Goal: Task Accomplishment & Management: Manage account settings

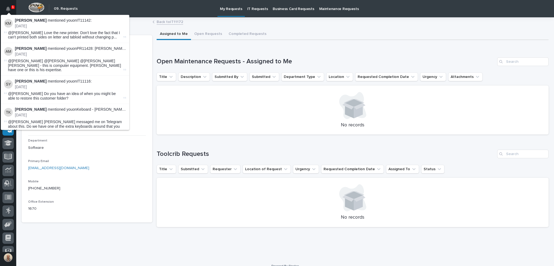
scroll to position [34, 0]
click at [250, 9] on p "IT Requests" at bounding box center [257, 5] width 21 height 11
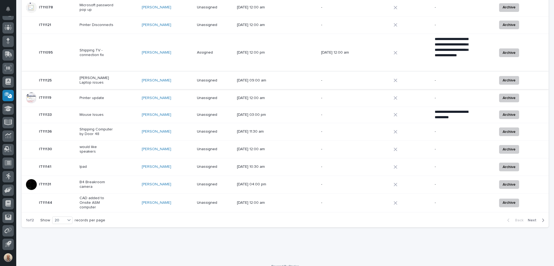
scroll to position [268, 0]
click at [530, 217] on span "Next" at bounding box center [534, 219] width 12 height 5
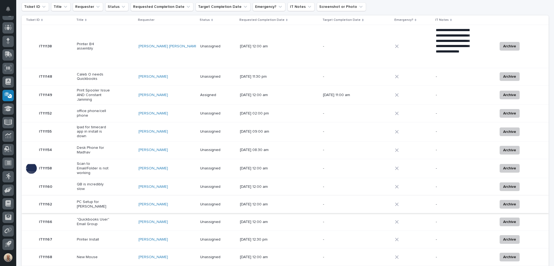
scroll to position [54, 0]
click at [101, 45] on p "Printer B4 assembly" at bounding box center [94, 46] width 34 height 9
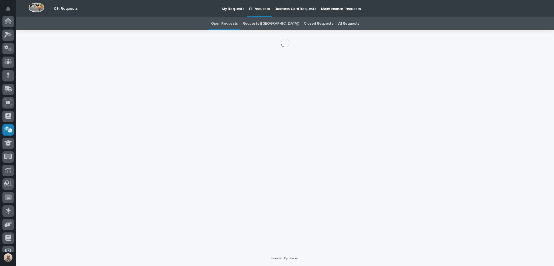
scroll to position [34, 0]
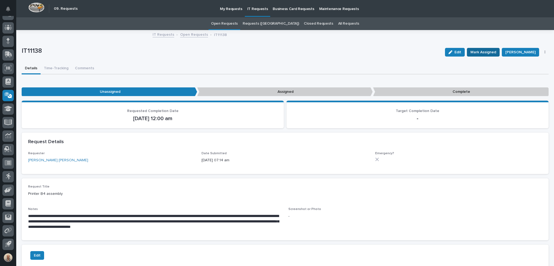
click at [486, 53] on span "Mark Assigned" at bounding box center [483, 52] width 26 height 6
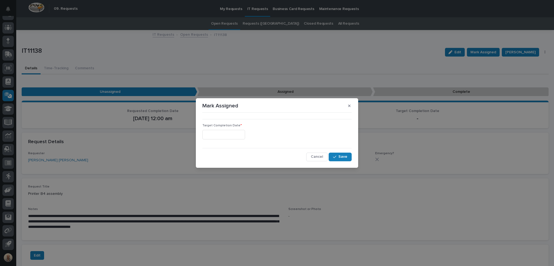
click at [245, 136] on input "text" at bounding box center [223, 134] width 43 height 9
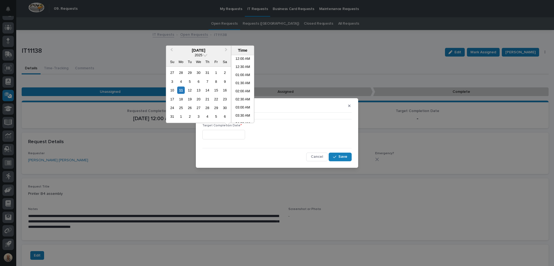
scroll to position [214, 0]
click at [242, 88] on li "03:00 PM" at bounding box center [242, 89] width 23 height 8
type input "**********"
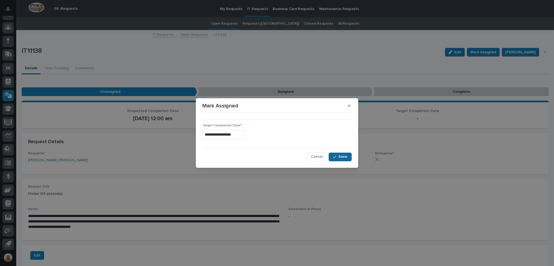
click at [339, 158] on span "Save" at bounding box center [342, 156] width 9 height 5
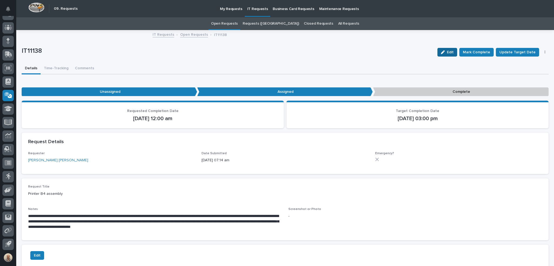
click at [447, 53] on div "button" at bounding box center [444, 52] width 6 height 4
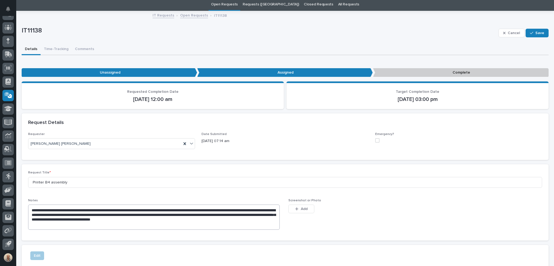
scroll to position [105, 0]
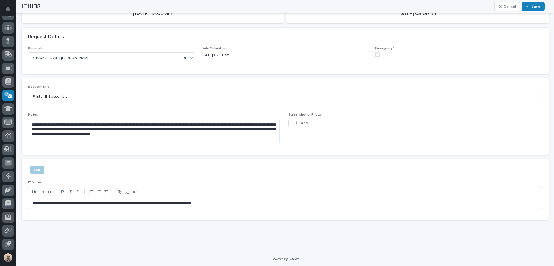
click at [250, 202] on p "**********" at bounding box center [282, 202] width 501 height 5
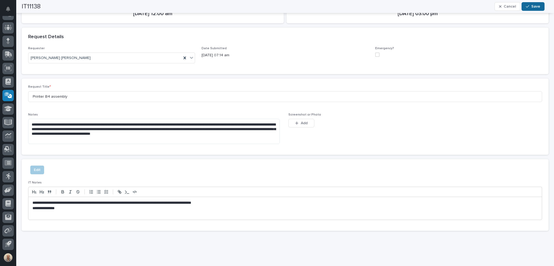
click at [536, 5] on span "Save" at bounding box center [535, 6] width 9 height 5
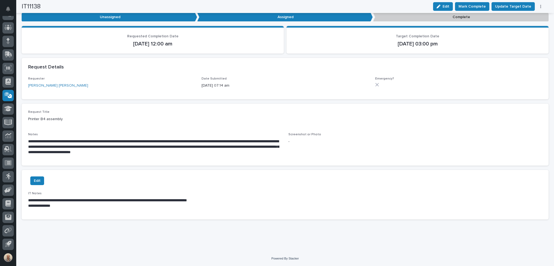
scroll to position [74, 0]
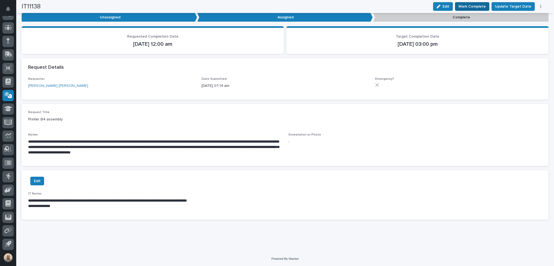
click at [474, 5] on span "Mark Complete" at bounding box center [471, 6] width 27 height 6
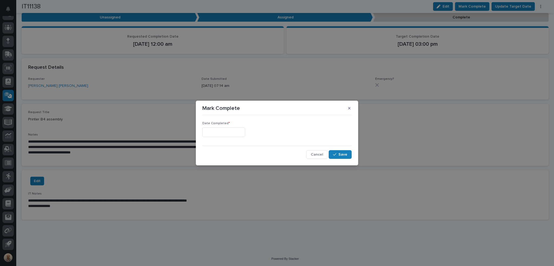
click at [235, 132] on input "text" at bounding box center [223, 131] width 43 height 9
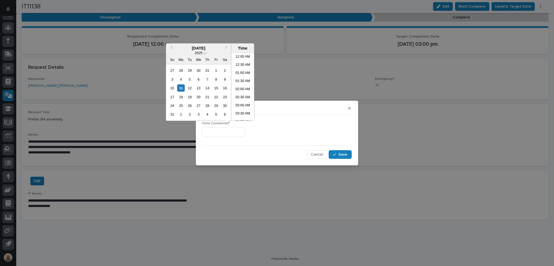
scroll to position [214, 0]
click at [239, 87] on li "03:00 PM" at bounding box center [242, 87] width 23 height 8
type input "**********"
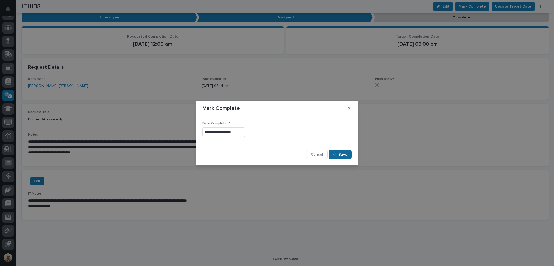
click at [340, 153] on span "Save" at bounding box center [342, 154] width 9 height 5
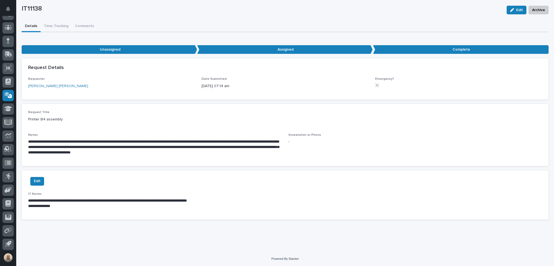
scroll to position [0, 0]
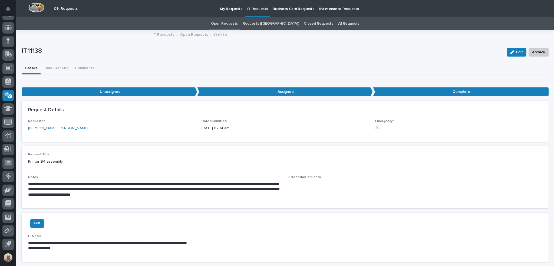
click at [253, 8] on p "IT Requests" at bounding box center [257, 5] width 21 height 11
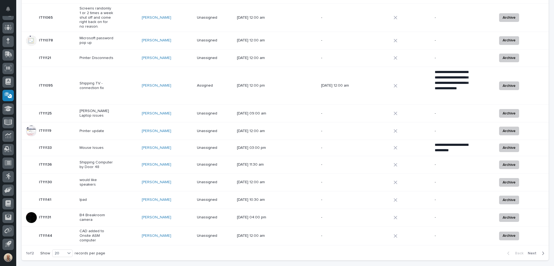
scroll to position [243, 0]
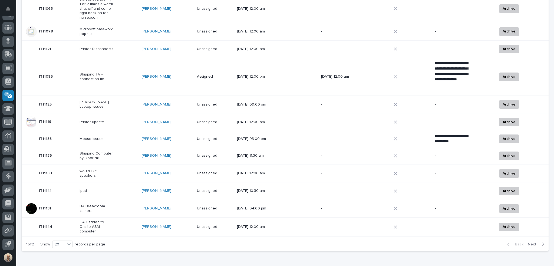
click at [98, 151] on p "Shipping Computer by Door 48" at bounding box center [97, 155] width 34 height 9
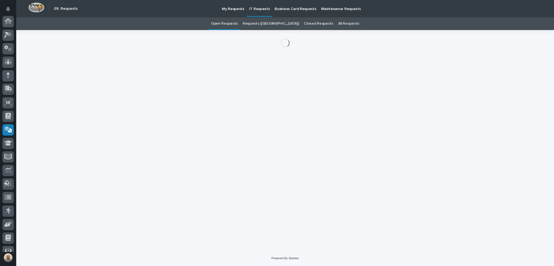
scroll to position [34, 0]
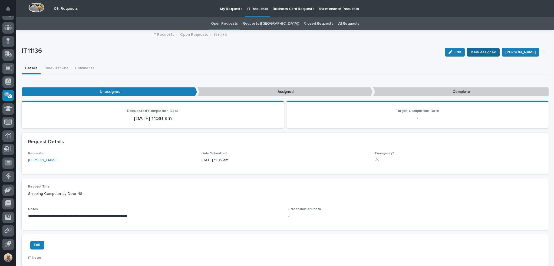
click at [487, 52] on span "Mark Assigned" at bounding box center [483, 52] width 26 height 6
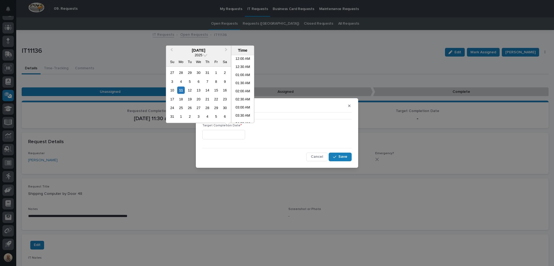
click at [234, 131] on input "text" at bounding box center [223, 134] width 43 height 9
click at [242, 80] on li "03:00 PM" at bounding box center [242, 81] width 23 height 8
type input "**********"
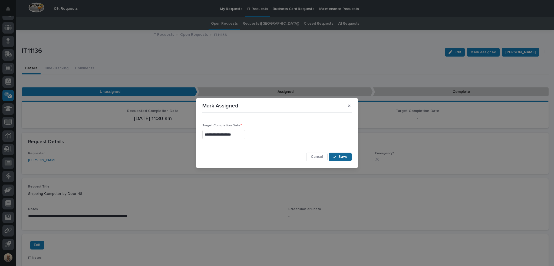
click at [345, 154] on span "Save" at bounding box center [342, 156] width 9 height 5
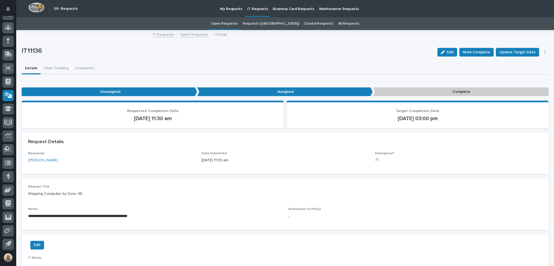
click at [456, 49] on button "Edit" at bounding box center [447, 52] width 20 height 9
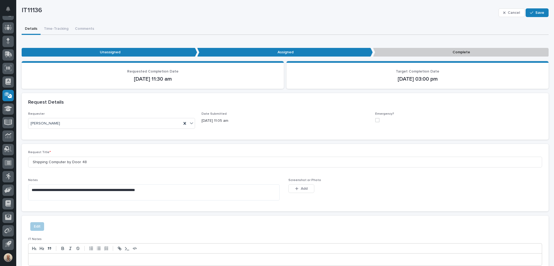
scroll to position [96, 0]
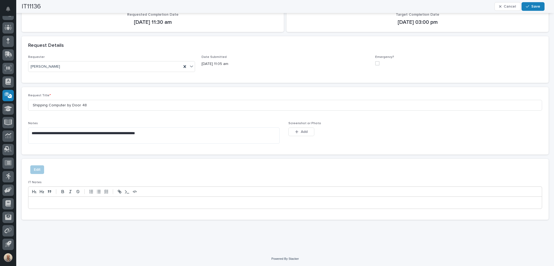
click at [110, 203] on p at bounding box center [284, 202] width 505 height 5
click at [535, 6] on span "Save" at bounding box center [535, 6] width 9 height 5
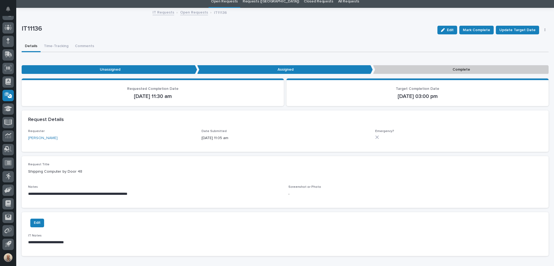
scroll to position [0, 0]
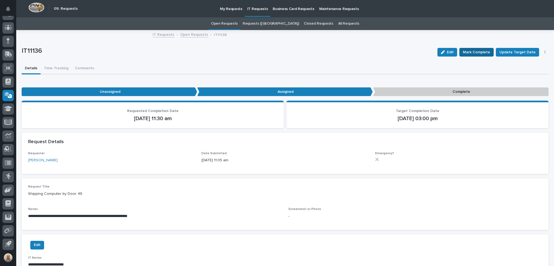
click at [471, 52] on span "Mark Complete" at bounding box center [476, 52] width 27 height 6
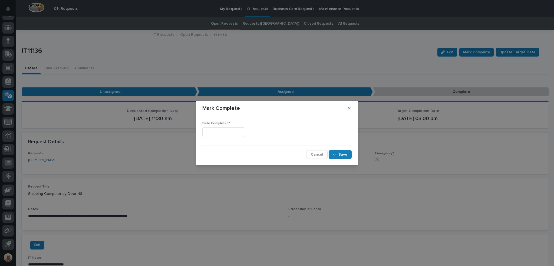
click at [236, 132] on input "text" at bounding box center [223, 131] width 43 height 9
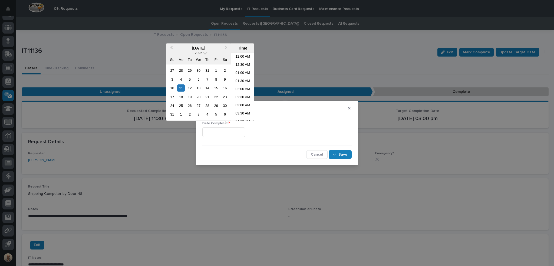
scroll to position [222, 0]
click at [241, 80] on li "03:00 PM" at bounding box center [242, 79] width 23 height 8
type input "**********"
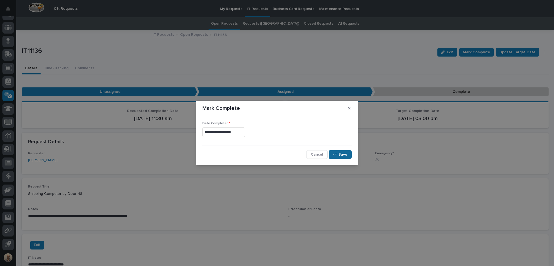
click at [342, 155] on span "Save" at bounding box center [342, 154] width 9 height 5
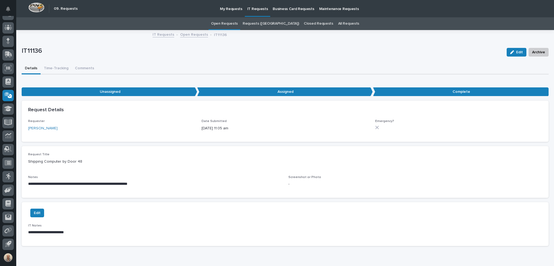
click at [249, 9] on p "IT Requests" at bounding box center [257, 5] width 21 height 11
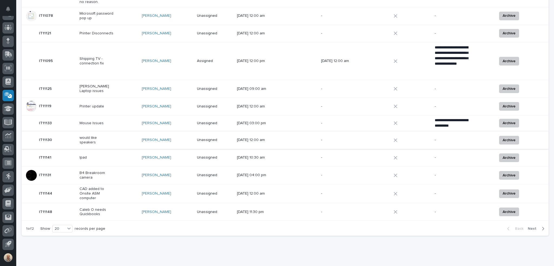
scroll to position [268, 0]
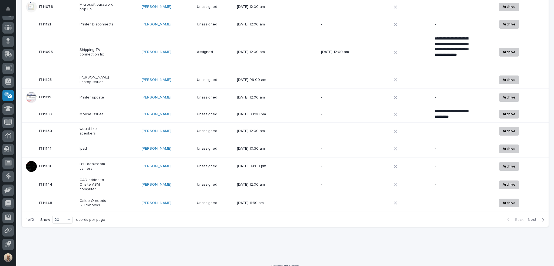
click at [530, 217] on span "Next" at bounding box center [534, 219] width 12 height 5
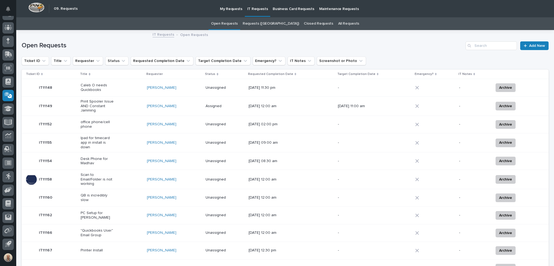
click at [102, 137] on p "Ipad for timecard app in install is down" at bounding box center [98, 143] width 34 height 14
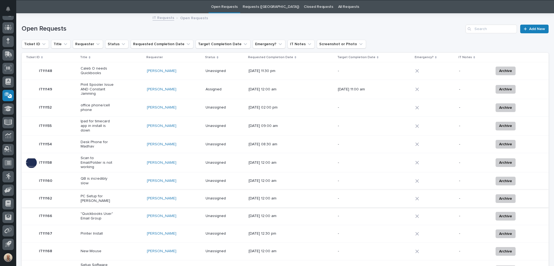
scroll to position [17, 0]
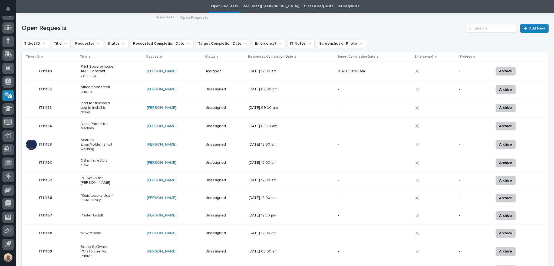
click at [102, 143] on p "Scan to Email/Folder is not working" at bounding box center [98, 145] width 34 height 14
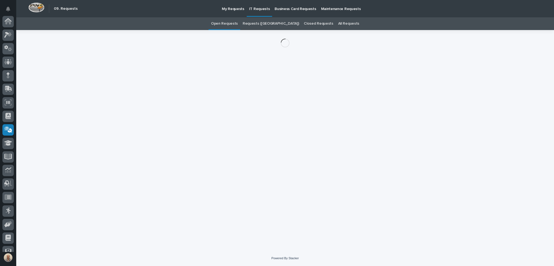
scroll to position [34, 0]
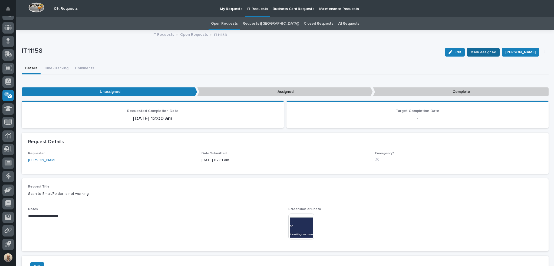
click at [479, 52] on span "Mark Assigned" at bounding box center [483, 52] width 26 height 6
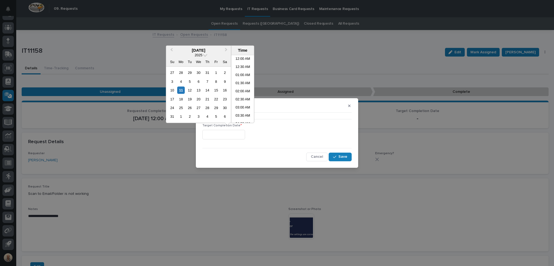
click at [243, 137] on input "text" at bounding box center [223, 134] width 43 height 9
click at [237, 87] on li "03:30 PM" at bounding box center [242, 89] width 23 height 8
type input "**********"
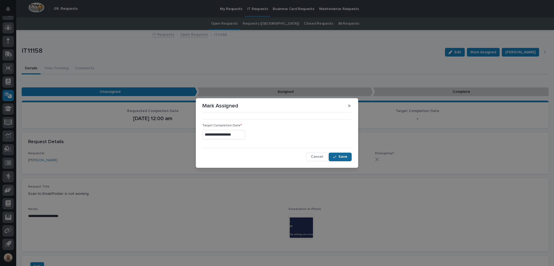
click at [346, 157] on span "Save" at bounding box center [342, 156] width 9 height 5
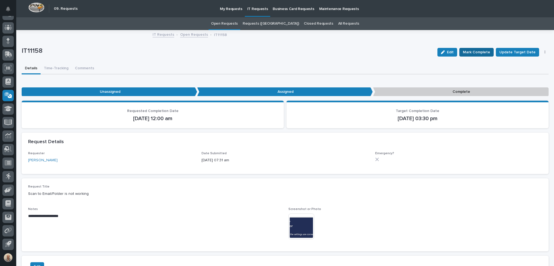
click at [479, 49] on span "Mark Complete" at bounding box center [476, 52] width 27 height 6
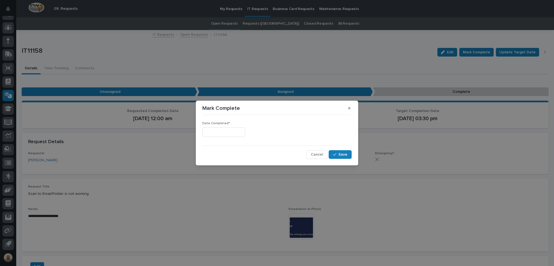
click at [237, 135] on input "text" at bounding box center [223, 131] width 43 height 9
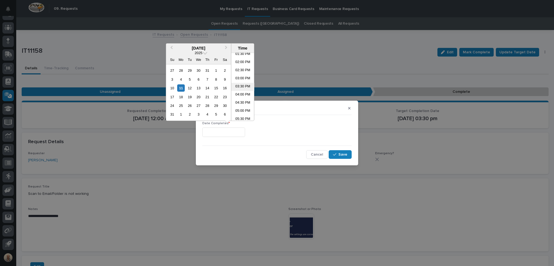
click at [241, 85] on li "03:30 PM" at bounding box center [242, 87] width 23 height 8
type input "**********"
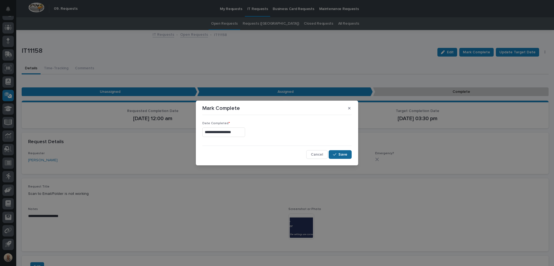
click at [344, 156] on span "Save" at bounding box center [342, 154] width 9 height 5
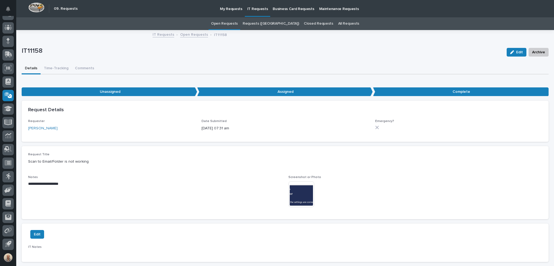
click at [255, 8] on p "IT Requests" at bounding box center [257, 5] width 21 height 11
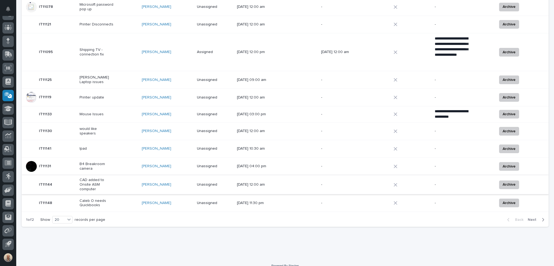
scroll to position [249, 0]
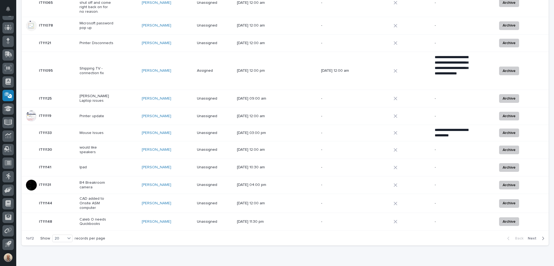
click at [529, 236] on span "Next" at bounding box center [534, 238] width 12 height 5
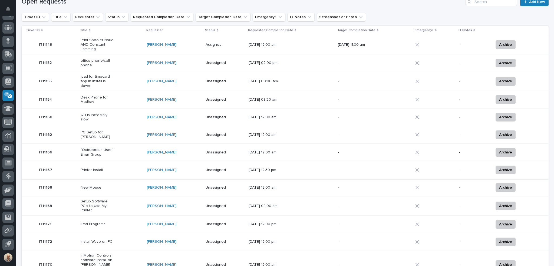
scroll to position [82, 0]
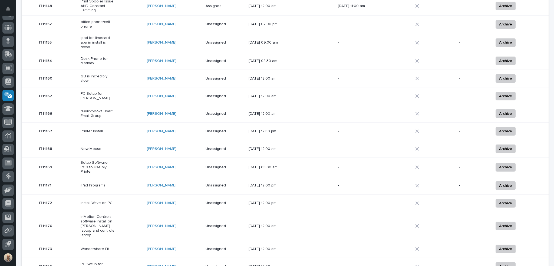
click at [126, 146] on div "New Mouse" at bounding box center [112, 148] width 62 height 9
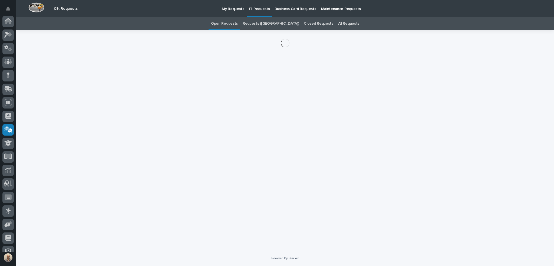
scroll to position [34, 0]
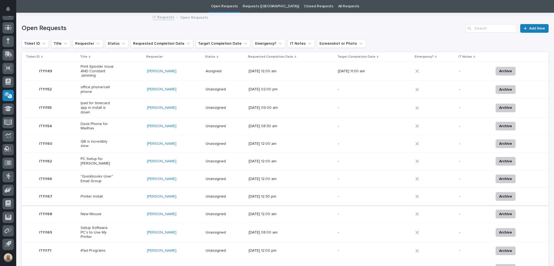
scroll to position [44, 0]
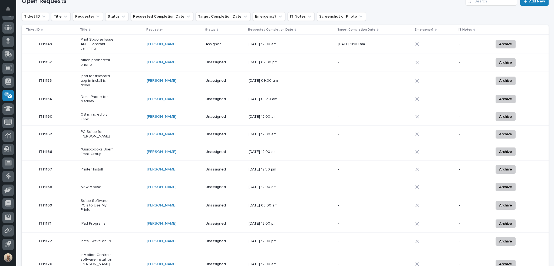
click at [104, 203] on p "Setup Software PC's to Use My Printer" at bounding box center [98, 205] width 34 height 14
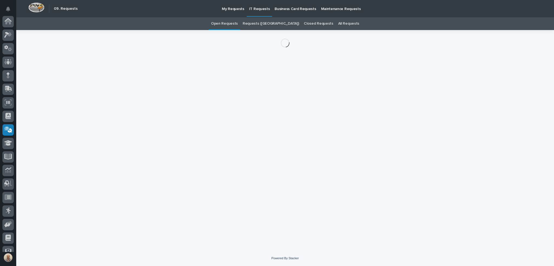
scroll to position [34, 0]
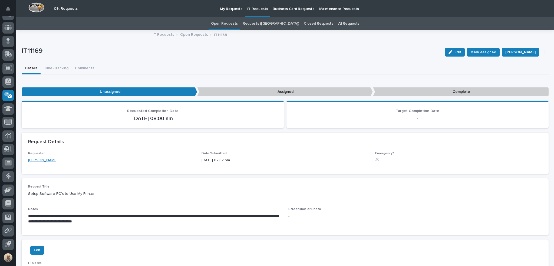
click at [41, 160] on link "[PERSON_NAME]" at bounding box center [42, 160] width 29 height 6
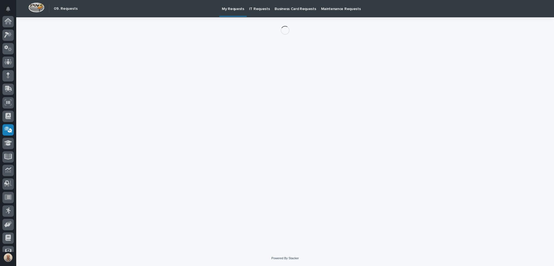
scroll to position [34, 0]
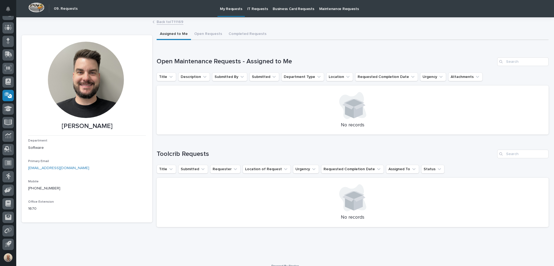
click at [249, 9] on p "IT Requests" at bounding box center [257, 5] width 21 height 11
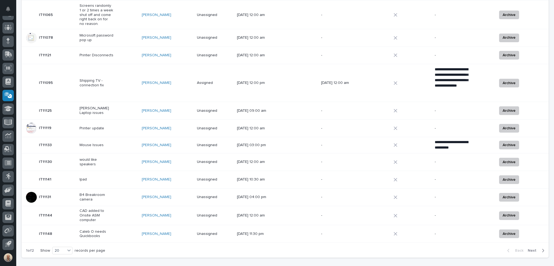
scroll to position [268, 0]
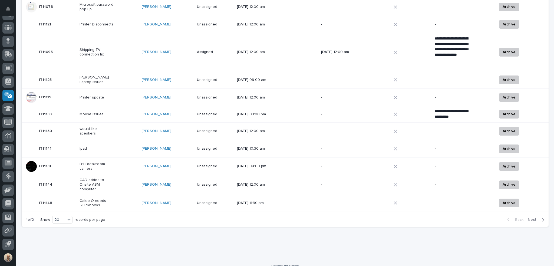
click at [533, 217] on span "Next" at bounding box center [534, 219] width 12 height 5
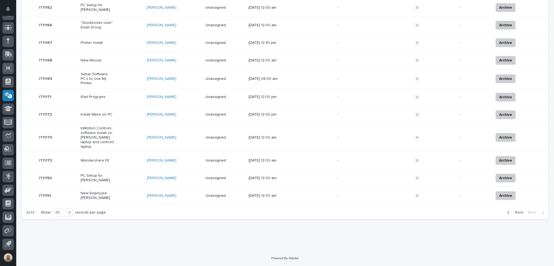
scroll to position [164, 0]
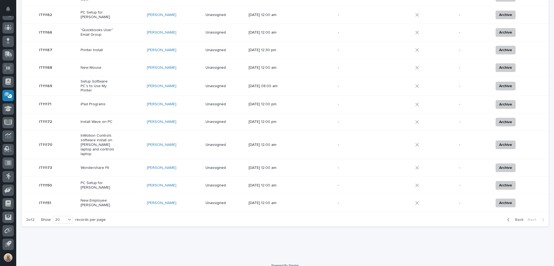
click at [102, 166] on p "Wondershare Fit" at bounding box center [98, 168] width 34 height 5
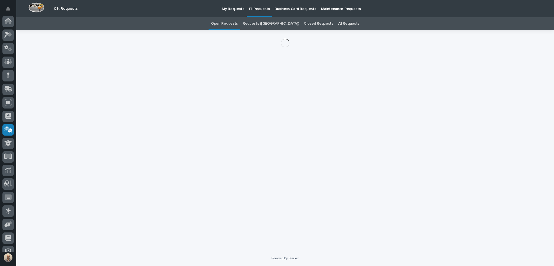
scroll to position [34, 0]
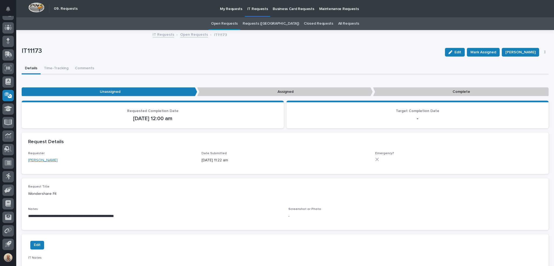
click at [41, 158] on link "[PERSON_NAME]" at bounding box center [42, 160] width 29 height 6
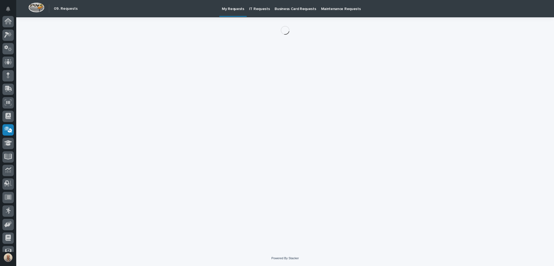
scroll to position [34, 0]
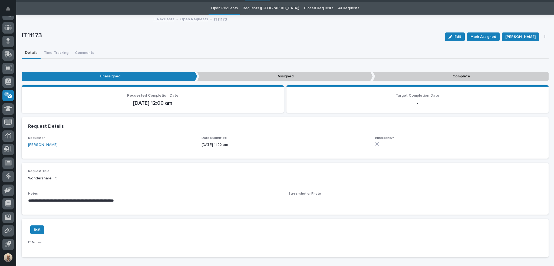
scroll to position [17, 0]
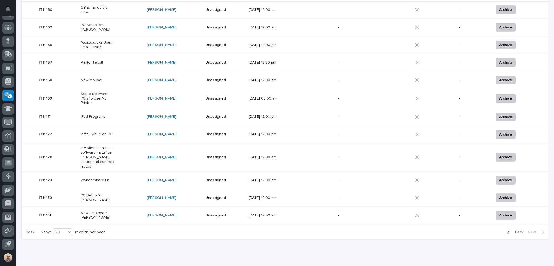
scroll to position [153, 0]
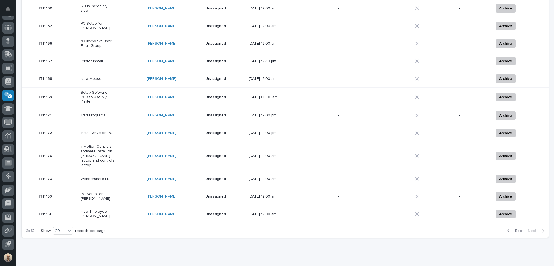
click at [98, 114] on p "iPad Programs" at bounding box center [98, 115] width 34 height 5
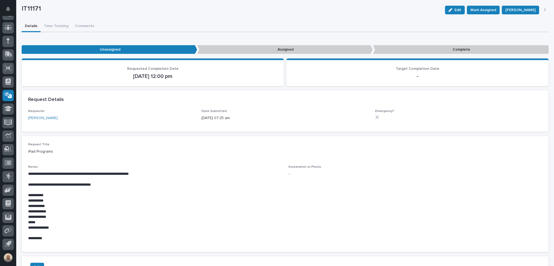
scroll to position [81, 0]
